Goal: Obtain resource: Obtain resource

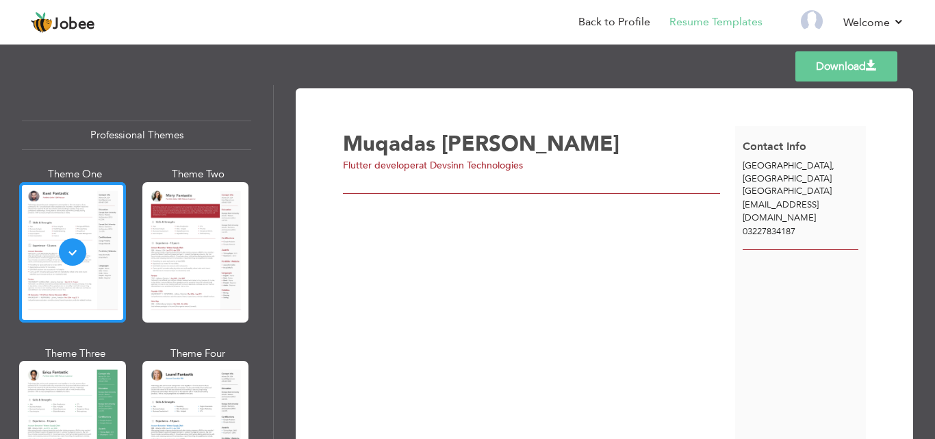
click at [101, 220] on div at bounding box center [72, 252] width 107 height 140
drag, startPoint x: 35, startPoint y: 238, endPoint x: 278, endPoint y: 305, distance: 252.4
click at [278, 305] on div "Download [PERSON_NAME] Flutter developer at Devsinn Technologies" at bounding box center [604, 262] width 661 height 354
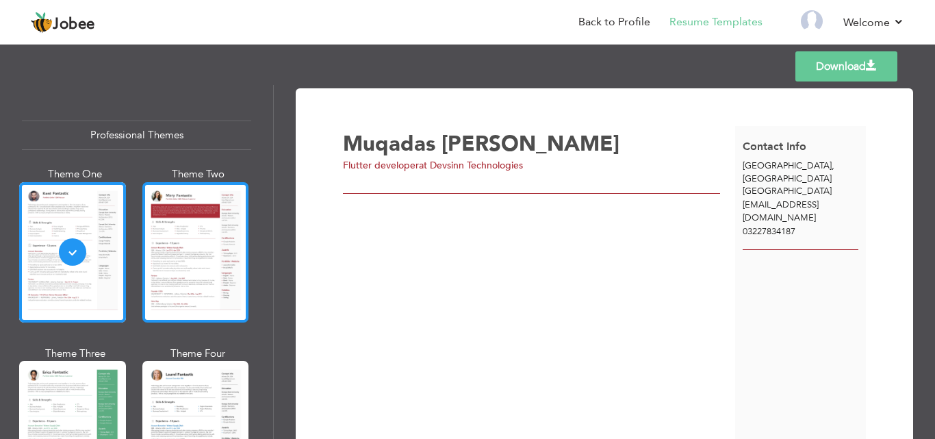
click at [190, 275] on div at bounding box center [195, 252] width 107 height 140
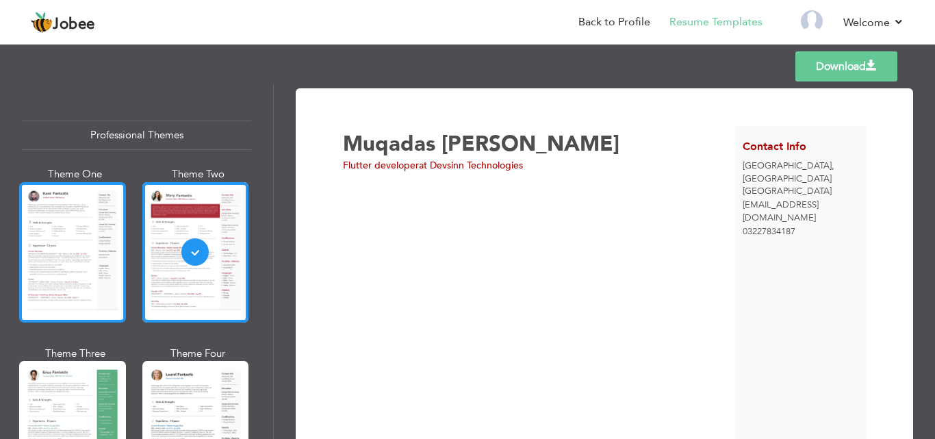
click at [98, 258] on div at bounding box center [72, 252] width 107 height 140
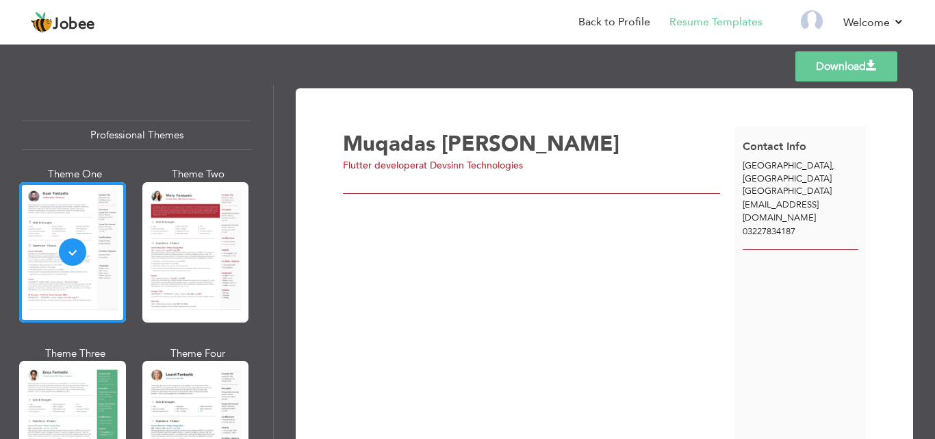
drag, startPoint x: 98, startPoint y: 258, endPoint x: 407, endPoint y: 313, distance: 314.3
click at [407, 313] on div "[PERSON_NAME] Flutter developer at Devsinn Technologies" at bounding box center [539, 290] width 392 height 329
click at [73, 253] on div at bounding box center [72, 252] width 107 height 140
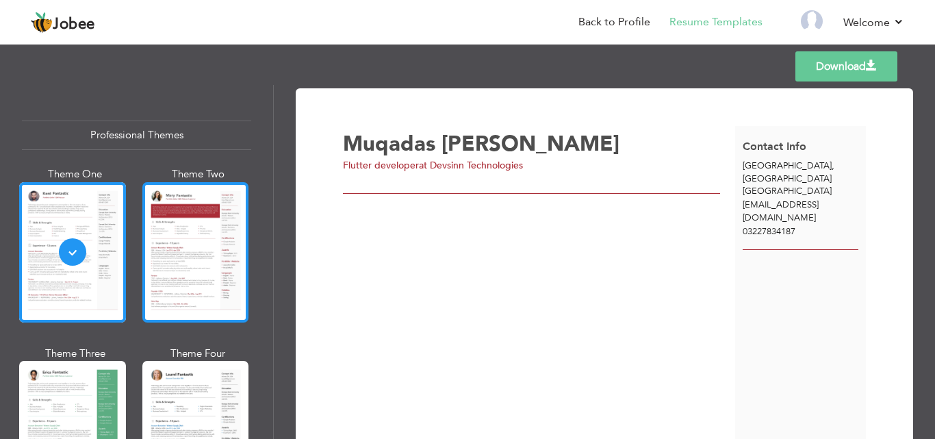
click at [210, 260] on div at bounding box center [195, 252] width 107 height 140
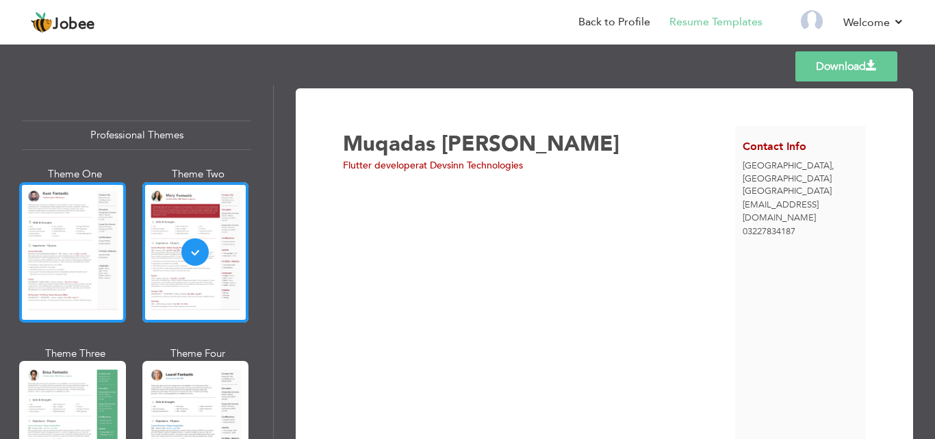
click at [72, 273] on div at bounding box center [72, 252] width 107 height 140
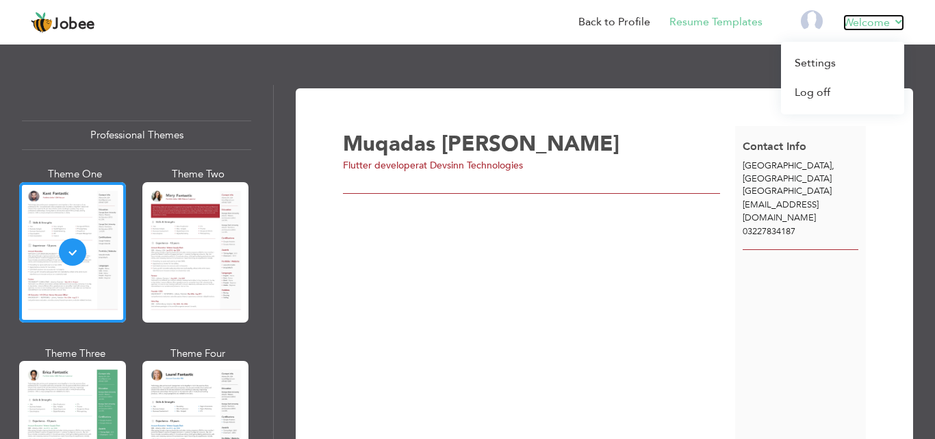
click at [888, 20] on link "Welcome" at bounding box center [874, 22] width 61 height 16
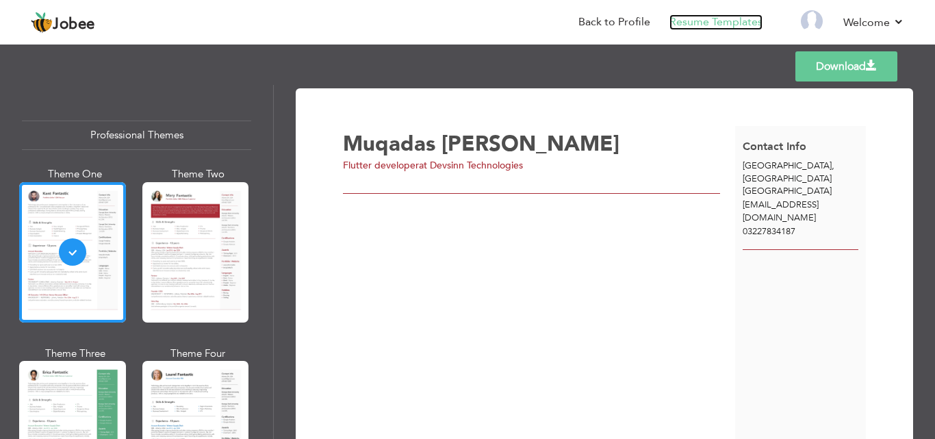
click at [700, 18] on link "Resume Templates" at bounding box center [716, 22] width 93 height 16
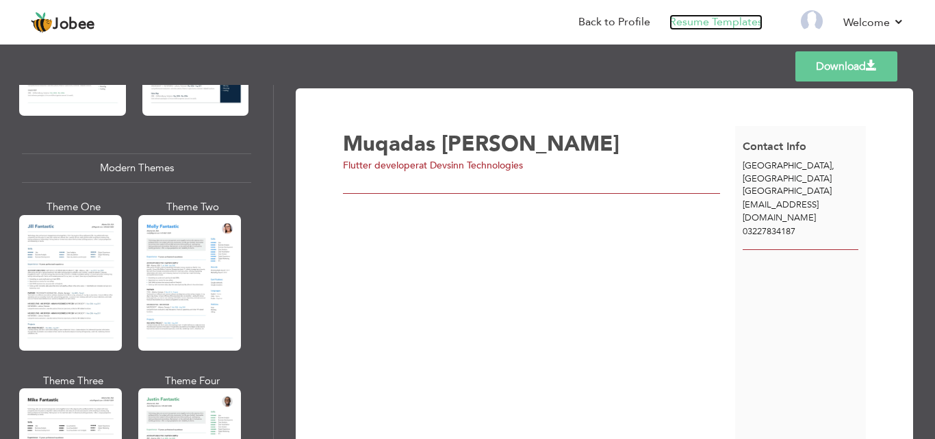
scroll to position [596, 0]
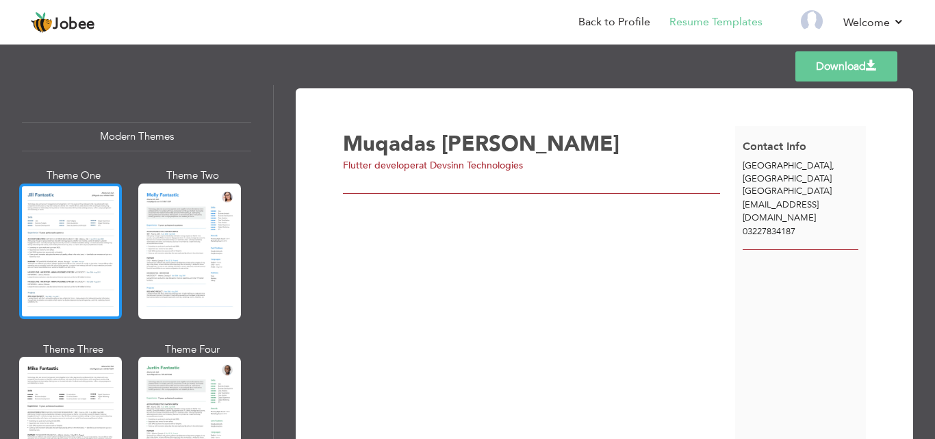
click at [85, 219] on div at bounding box center [70, 252] width 103 height 136
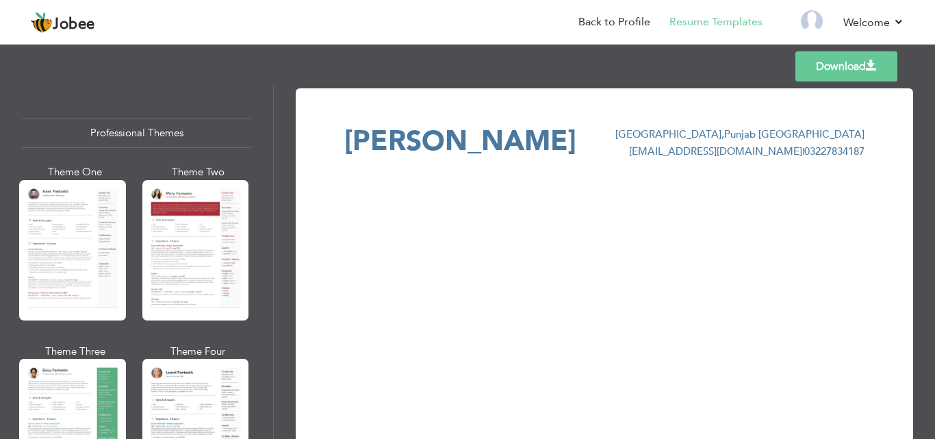
scroll to position [0, 0]
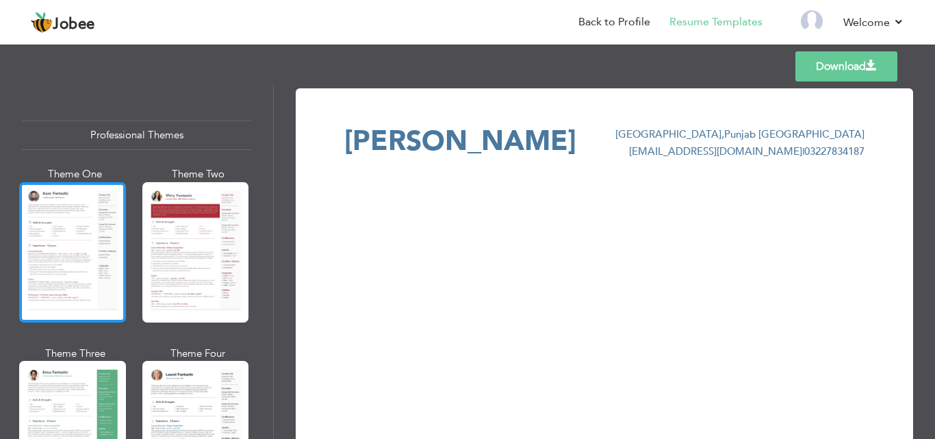
click at [76, 290] on div at bounding box center [72, 252] width 107 height 140
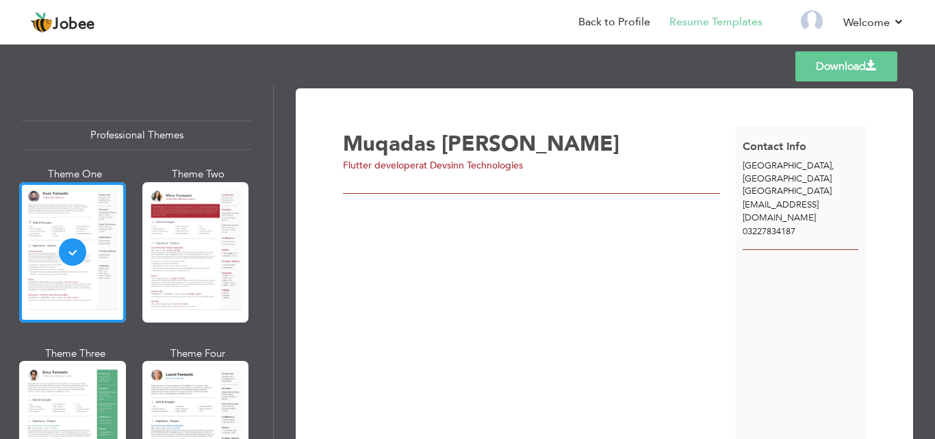
click at [791, 88] on div "Download [PERSON_NAME] Flutter developer at Devsinn Technologies ," at bounding box center [605, 290] width 618 height 405
click at [327, 204] on div "Download [PERSON_NAME] Flutter developer at Devsinn Technologies [GEOGRAPHIC_DA…" at bounding box center [605, 290] width 570 height 370
click at [221, 27] on nav "Back to Profile Resume Templates Resume Templates Cover Letters About My Resume…" at bounding box center [468, 23] width 874 height 37
click at [399, 145] on span "Muqadas" at bounding box center [389, 143] width 92 height 29
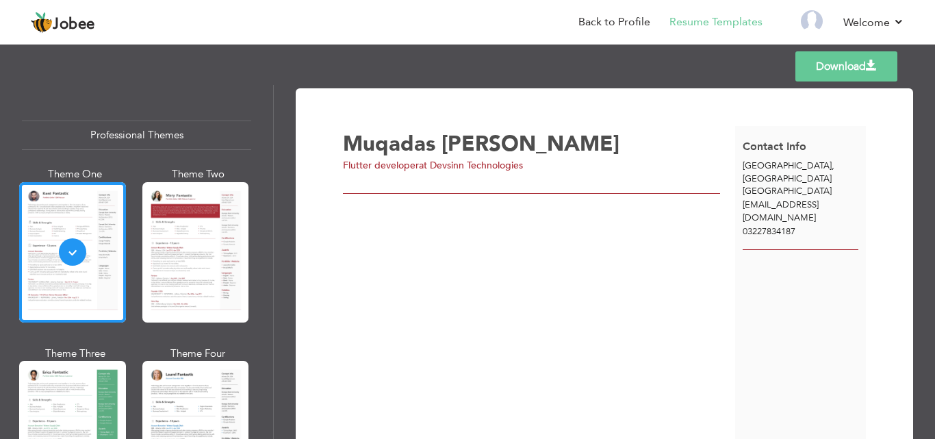
click at [493, 236] on div "[PERSON_NAME] Flutter developer at Devsinn Technologies" at bounding box center [539, 290] width 392 height 329
click at [70, 206] on div at bounding box center [72, 252] width 107 height 140
click at [70, 249] on div at bounding box center [72, 252] width 107 height 140
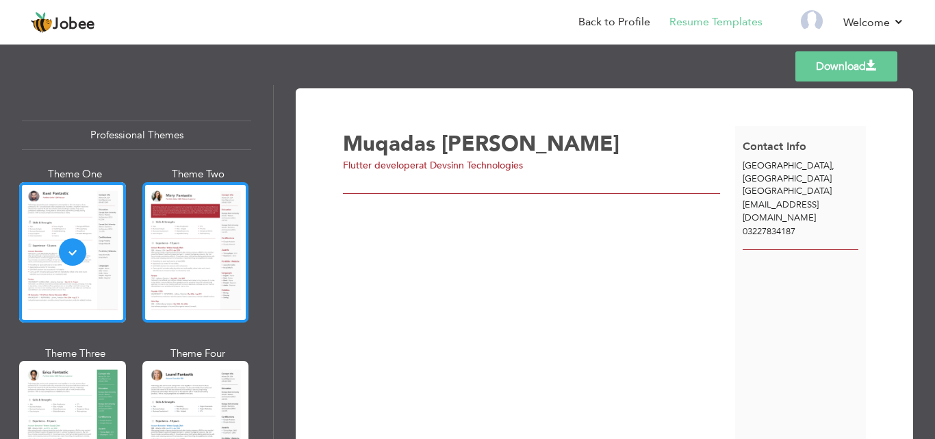
click at [215, 289] on div at bounding box center [195, 252] width 107 height 140
